Goal: Task Accomplishment & Management: Complete application form

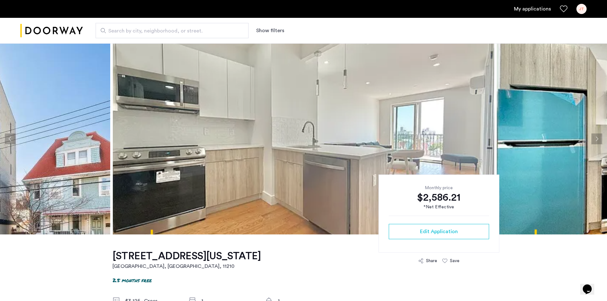
scroll to position [263, 0]
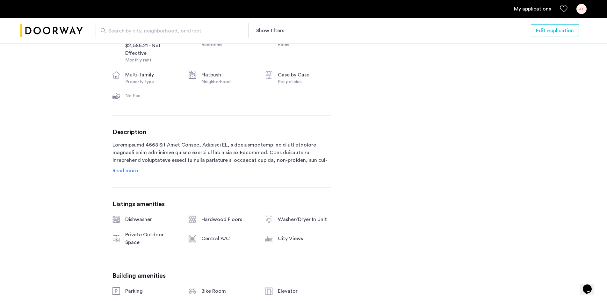
click at [300, 9] on link "My applications" at bounding box center [532, 9] width 37 height 8
